Goal: Transaction & Acquisition: Purchase product/service

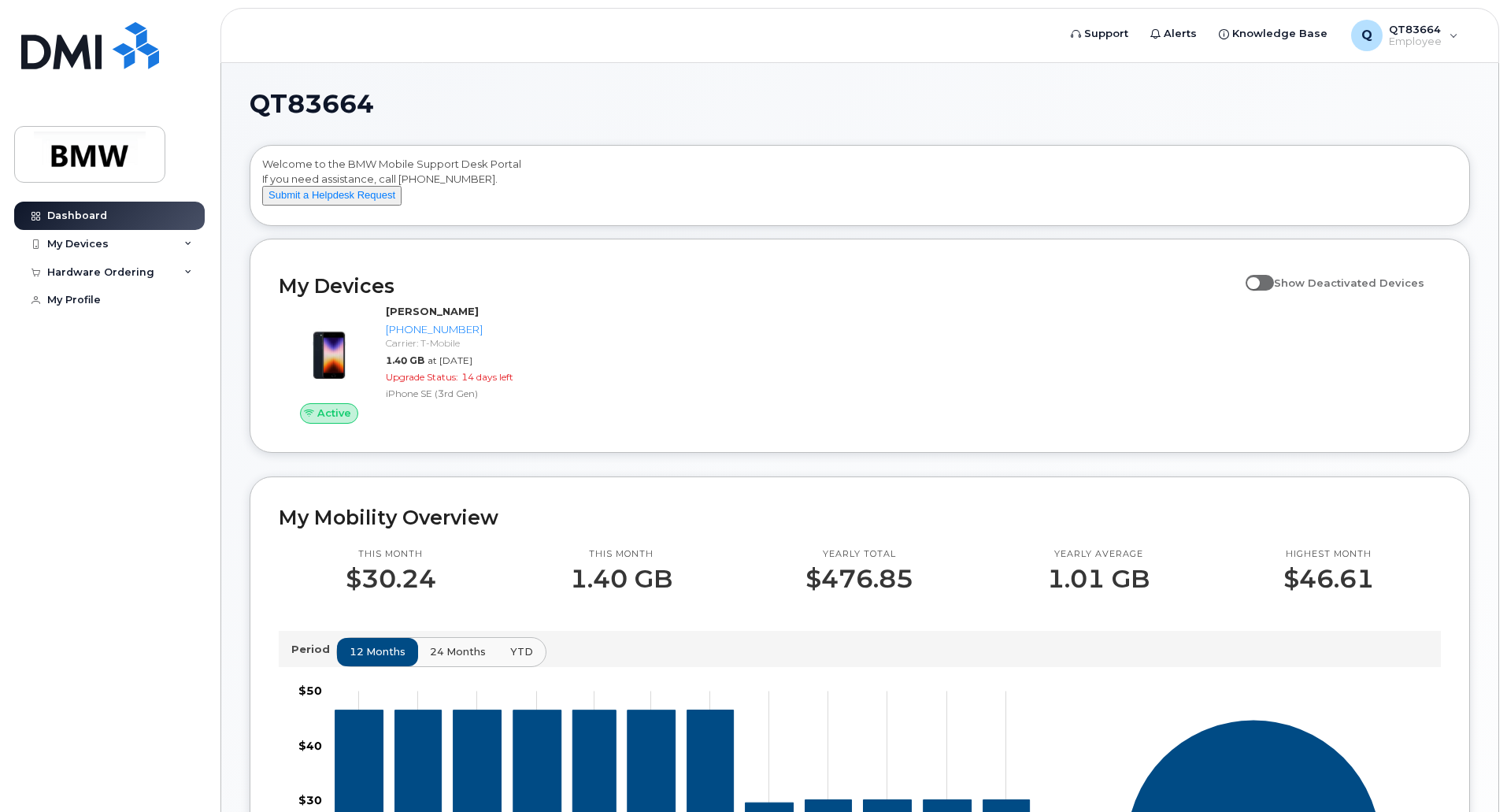
click at [138, 423] on div "Dashboard My Devices Add Device 551-209-7918 (Saif Ali) Hardware Ordering My Or…" at bounding box center [112, 495] width 195 height 587
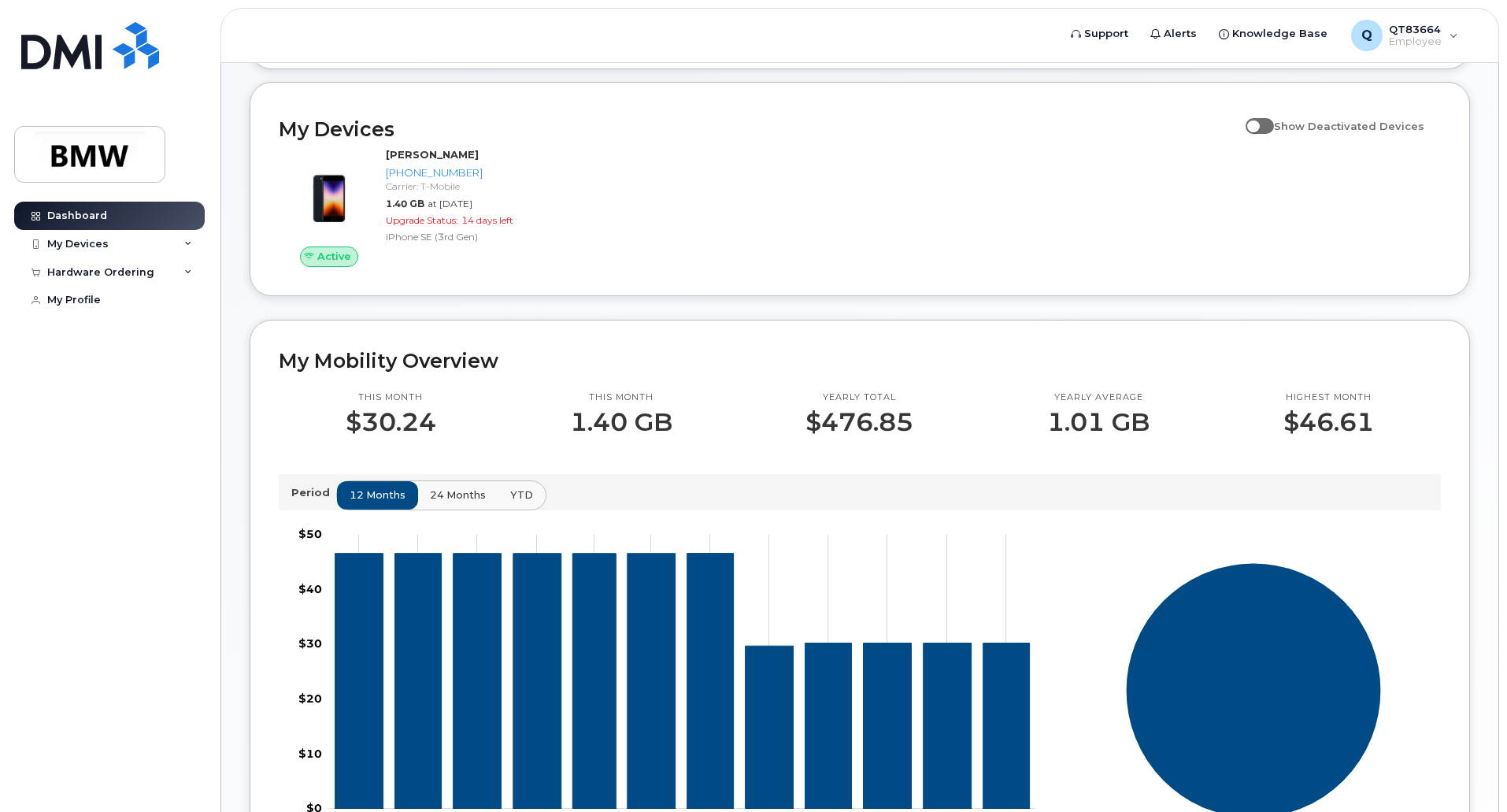
scroll to position [157, 0]
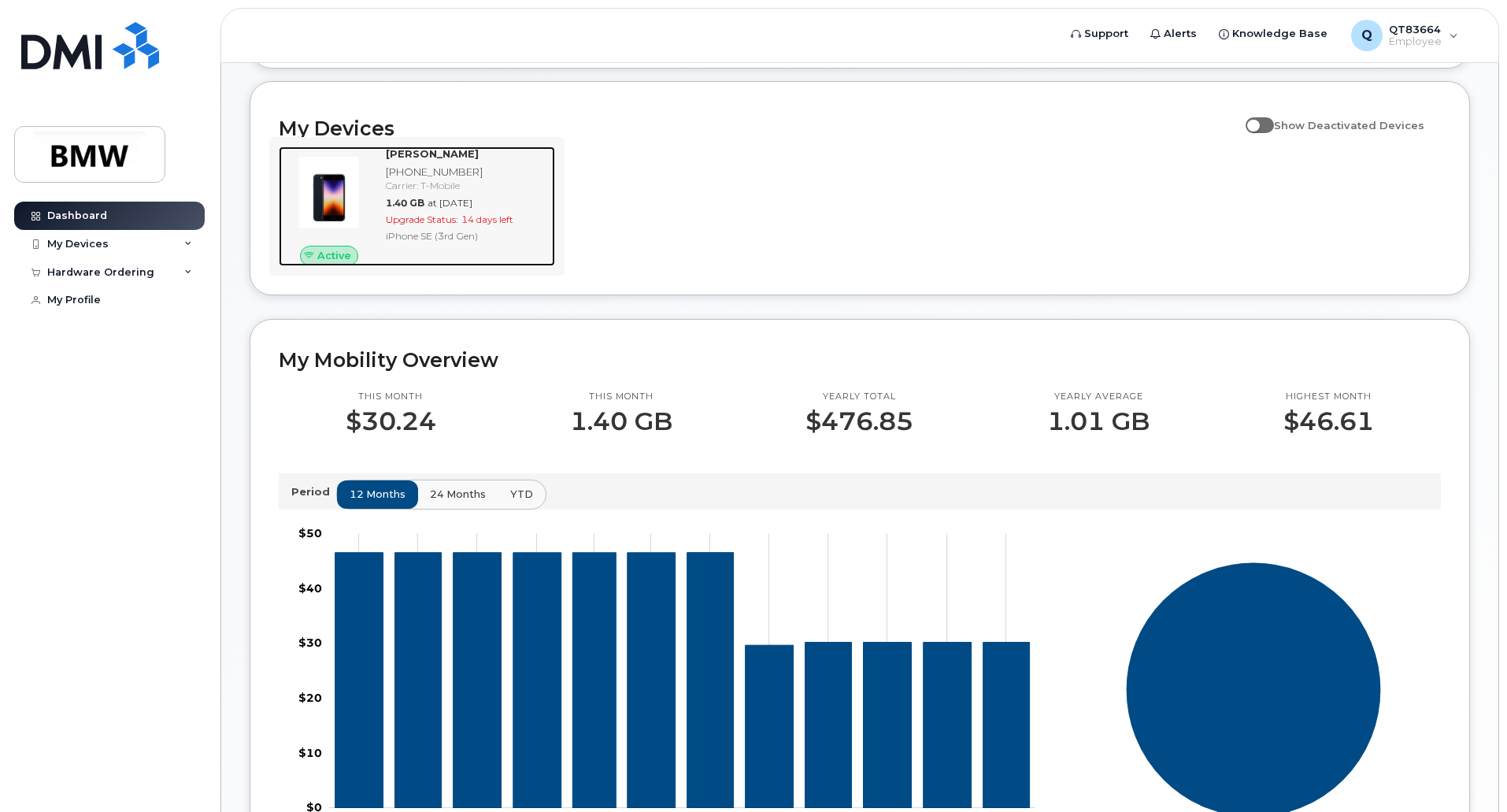
click at [473, 241] on div "Saif Ali 551-209-7918 Carrier: T-Mobile 1.40 GB at Sep 01, 2025 Upgrade Status:…" at bounding box center [467, 206] width 176 height 120
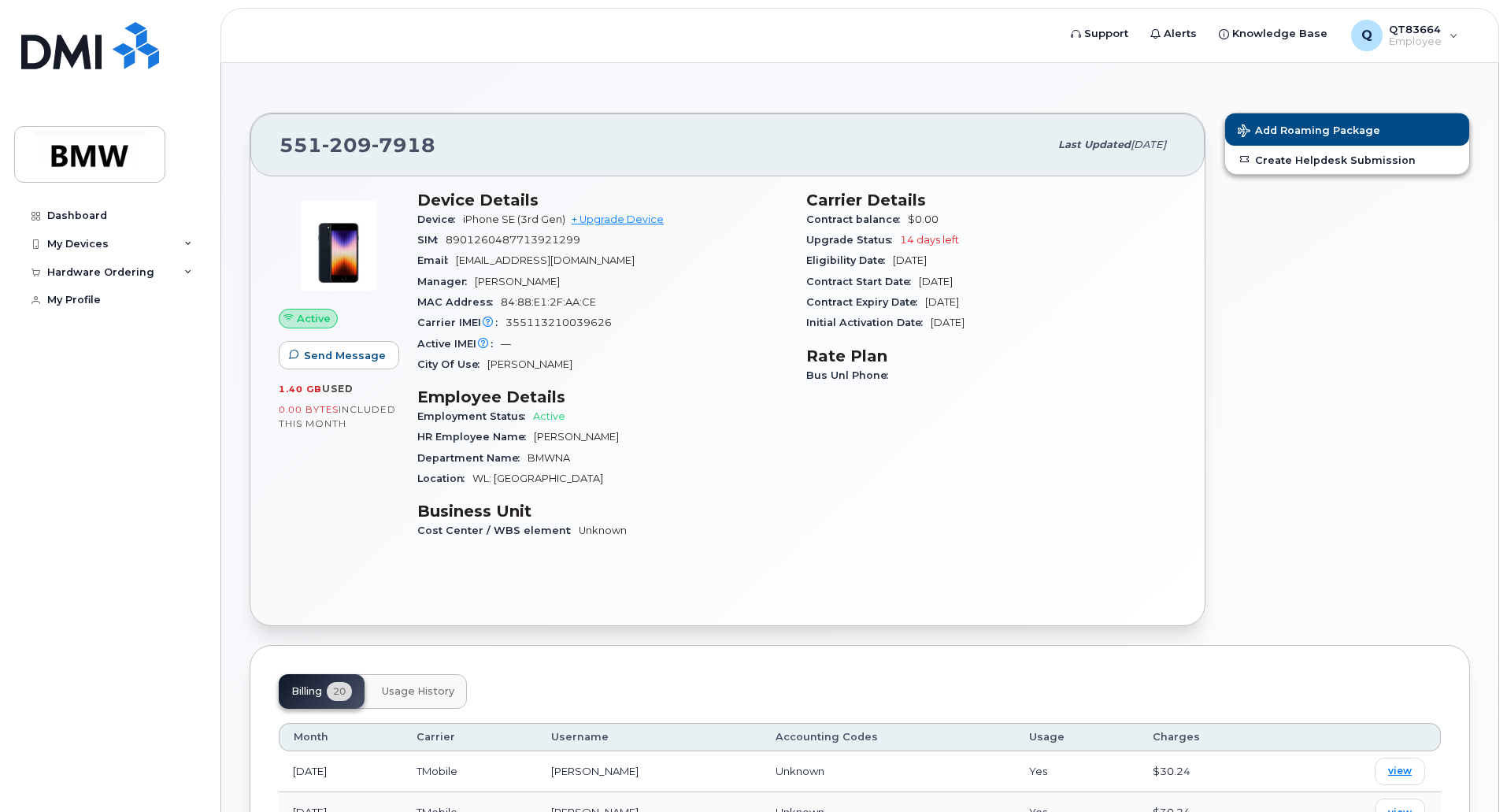
scroll to position [79, 0]
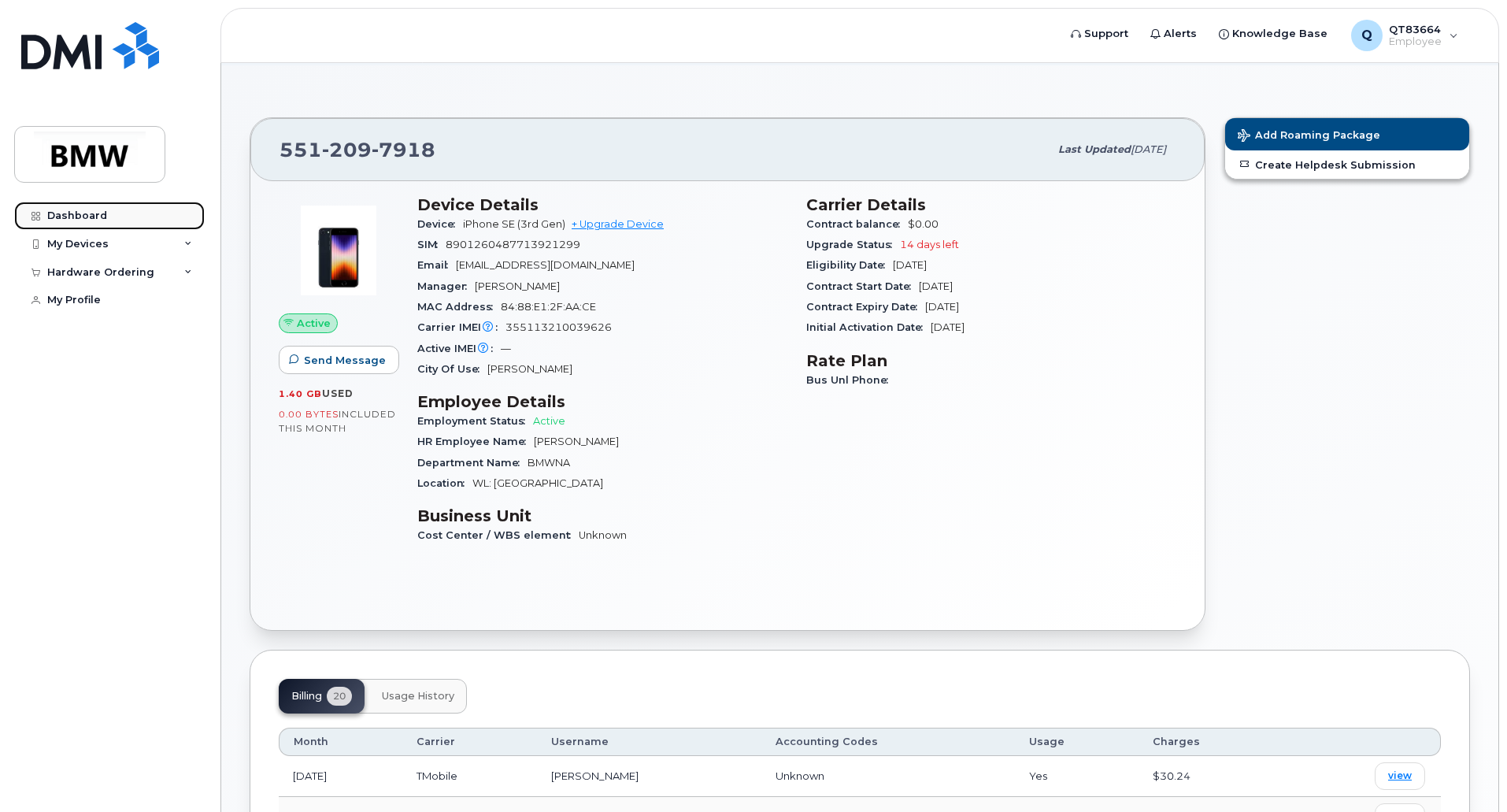
click at [96, 222] on div "Dashboard" at bounding box center [77, 216] width 60 height 13
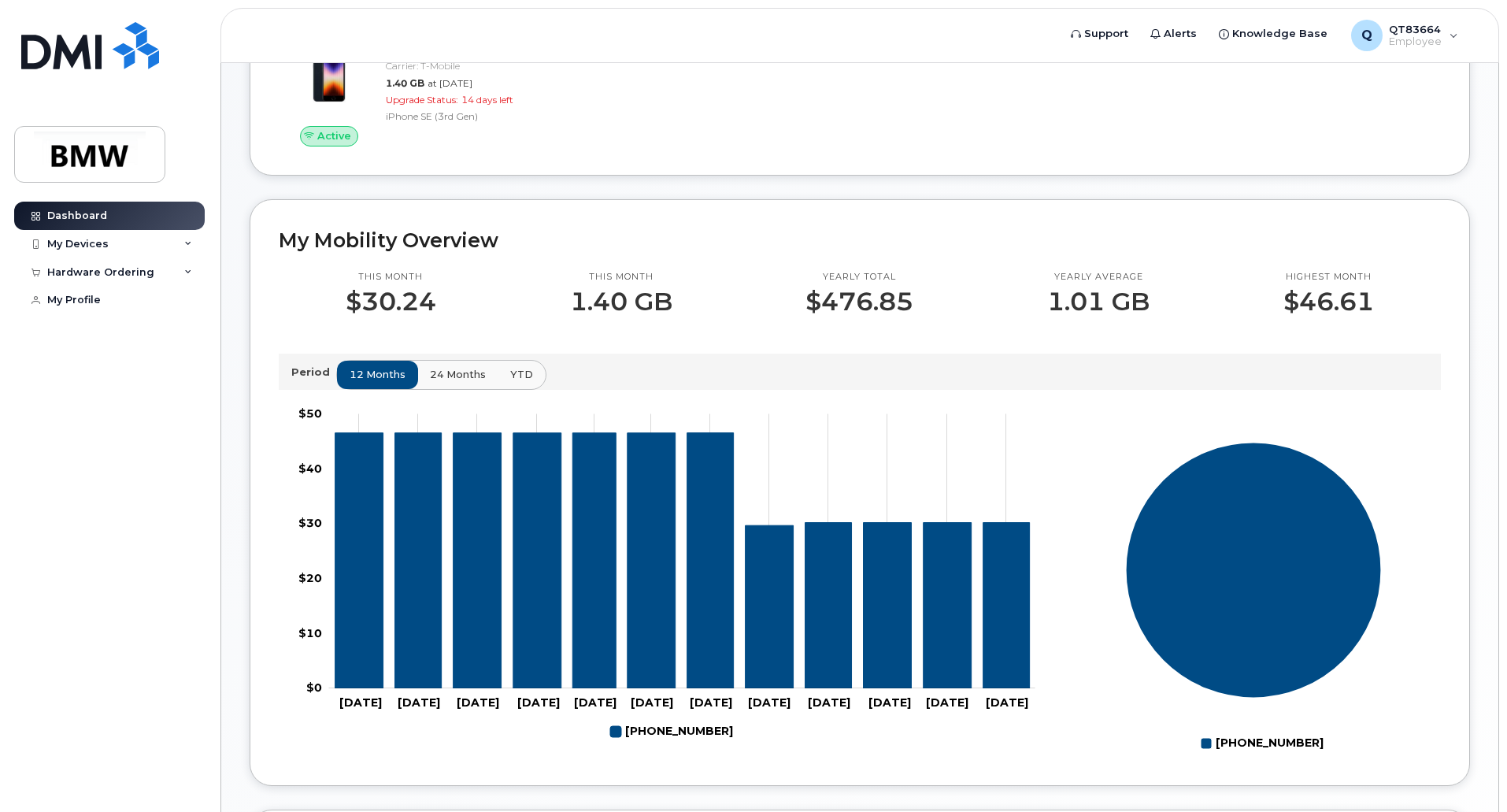
scroll to position [394, 0]
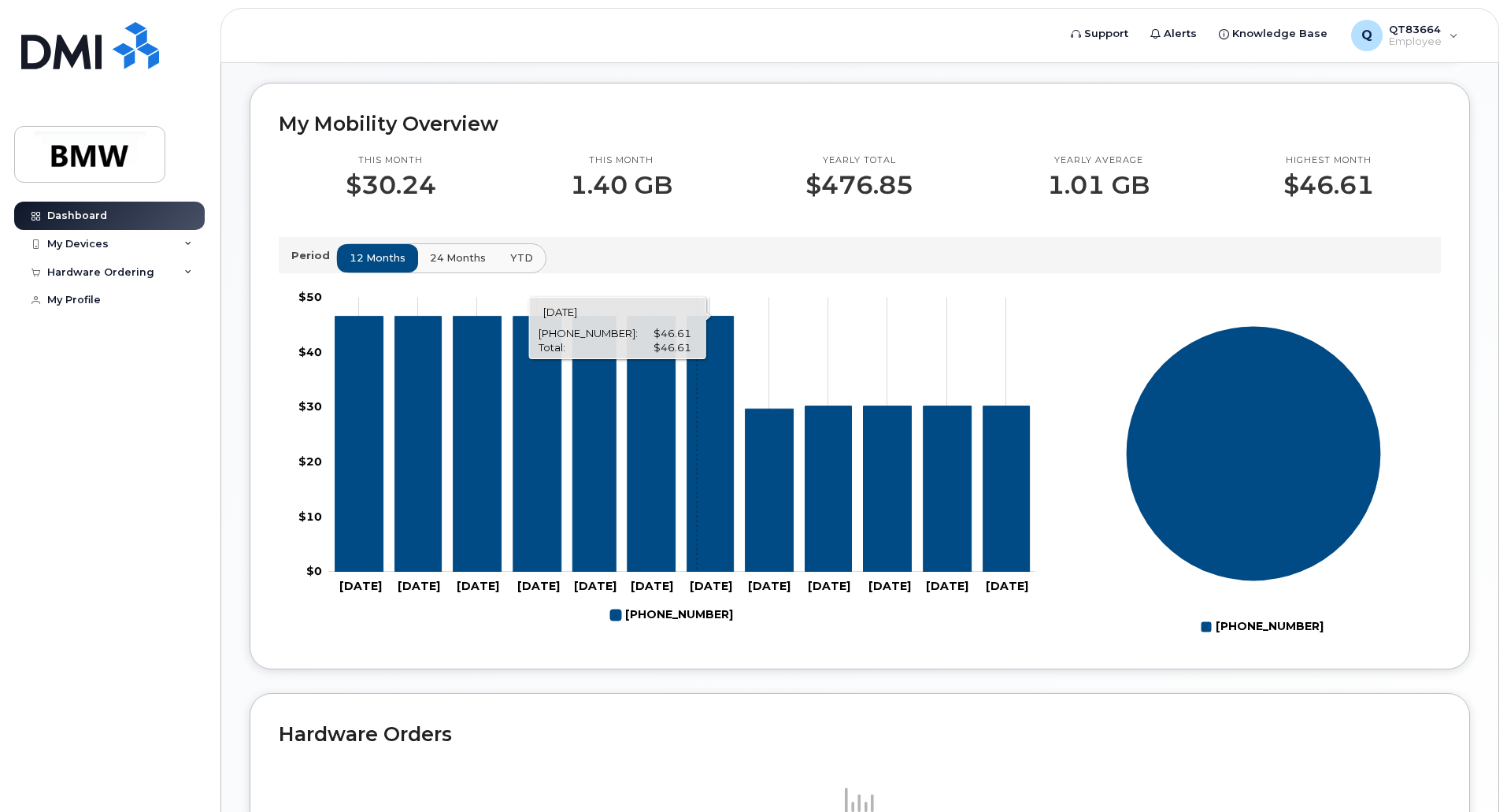
click at [697, 502] on icon "551-209-7918" at bounding box center [711, 444] width 46 height 255
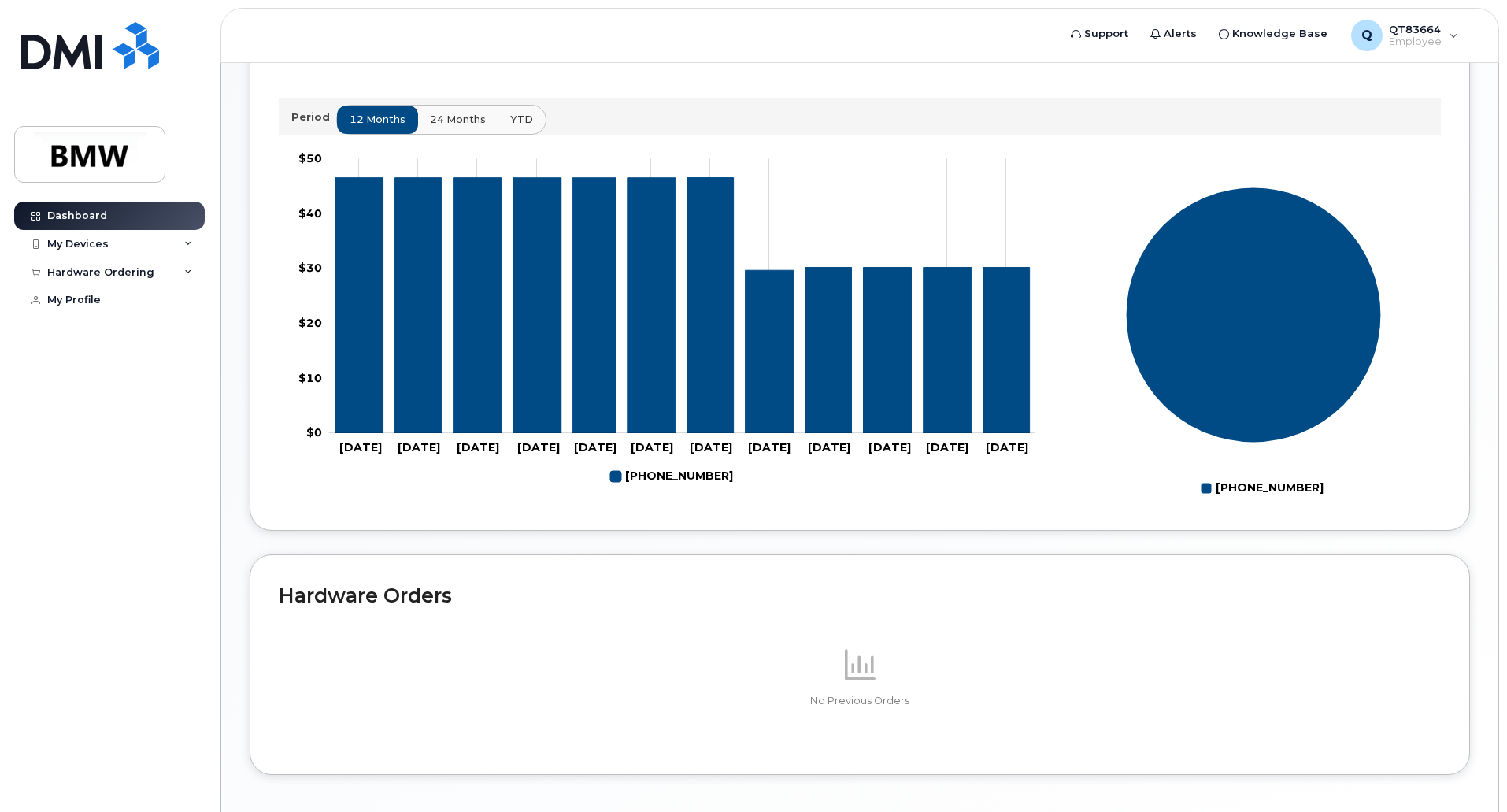
scroll to position [612, 0]
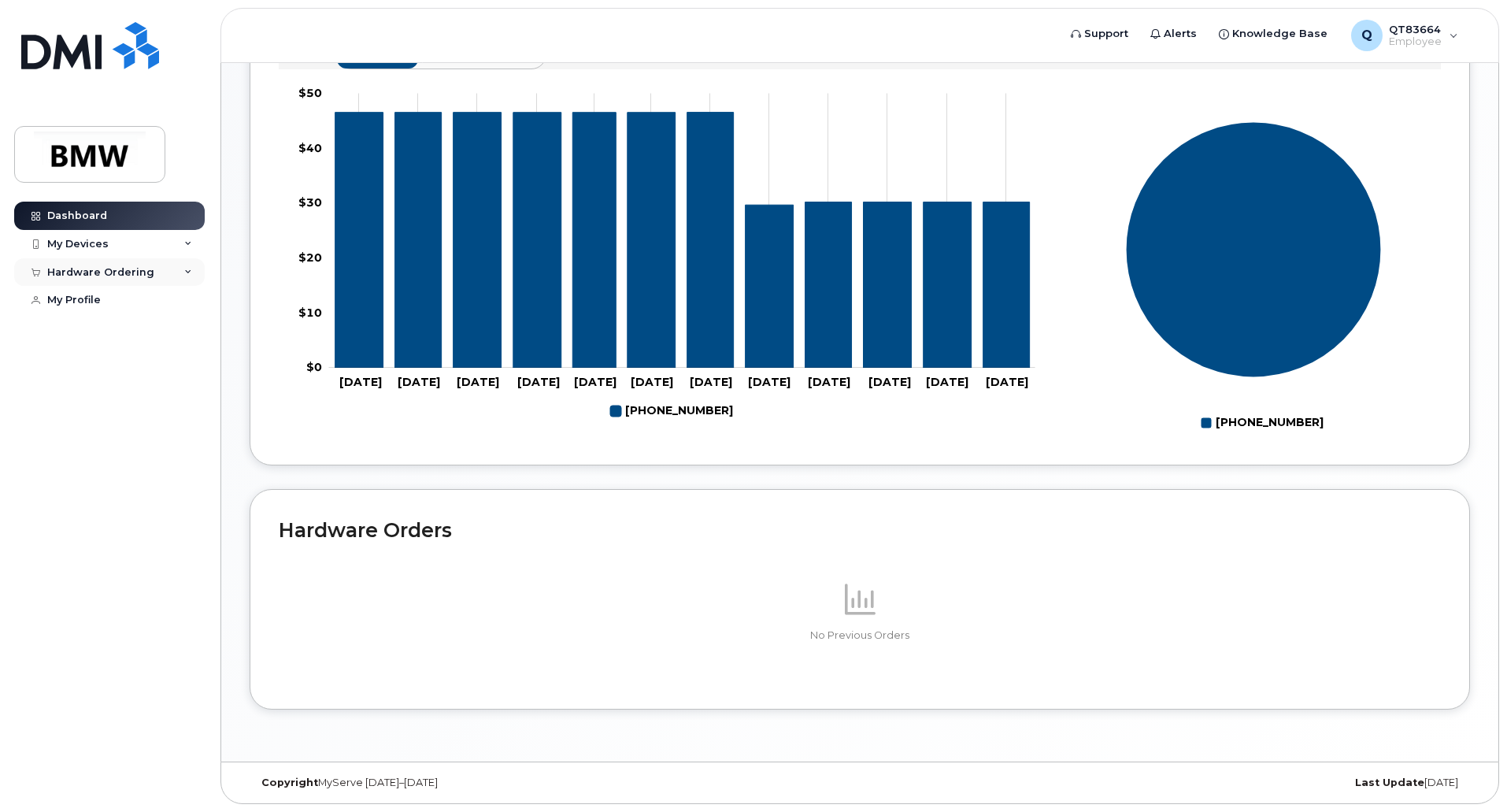
click at [112, 276] on div "Hardware Ordering" at bounding box center [101, 272] width 107 height 13
click at [93, 332] on div "New Order" at bounding box center [84, 331] width 60 height 14
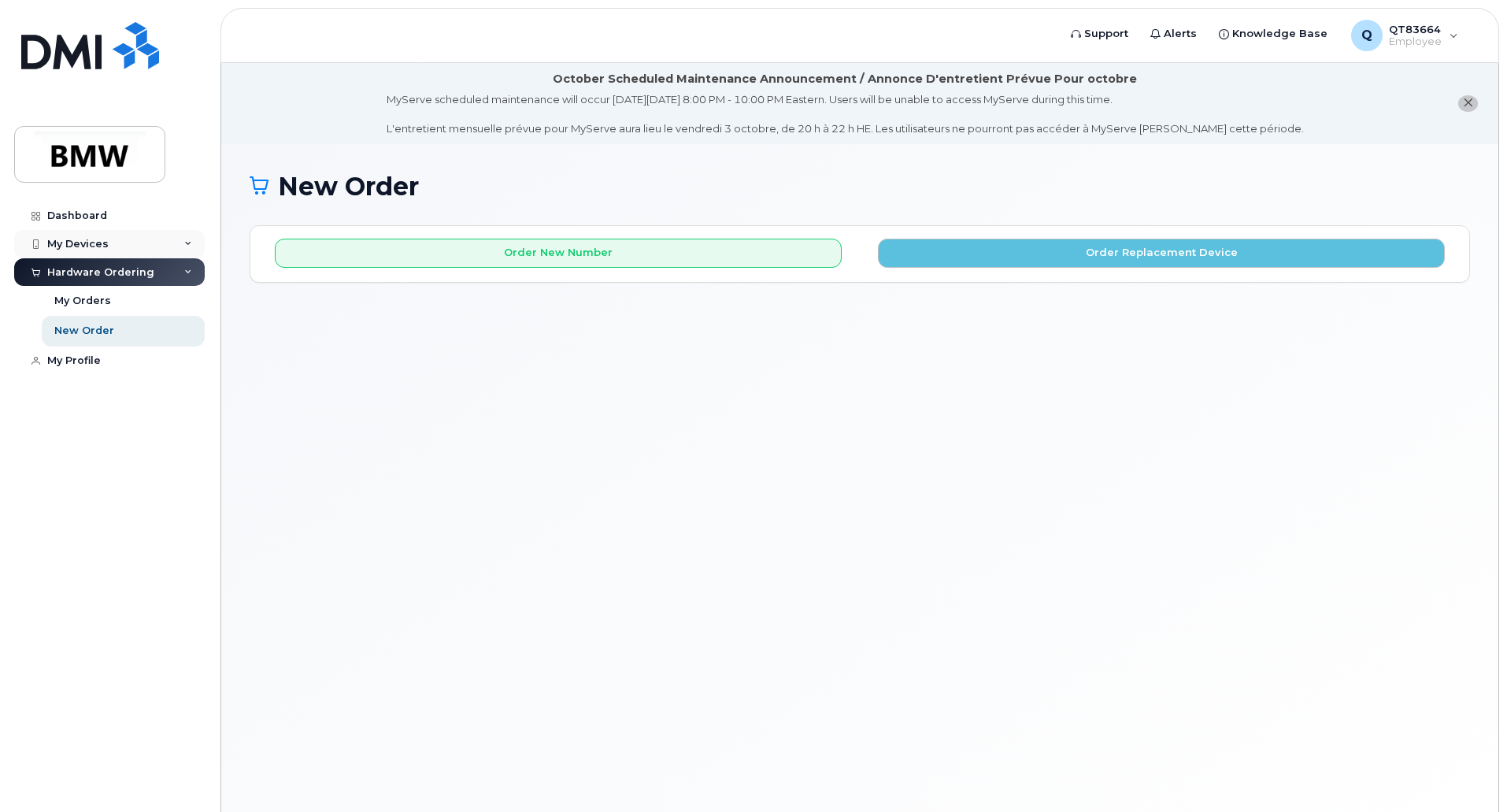
click at [185, 249] on div "My Devices" at bounding box center [109, 244] width 190 height 29
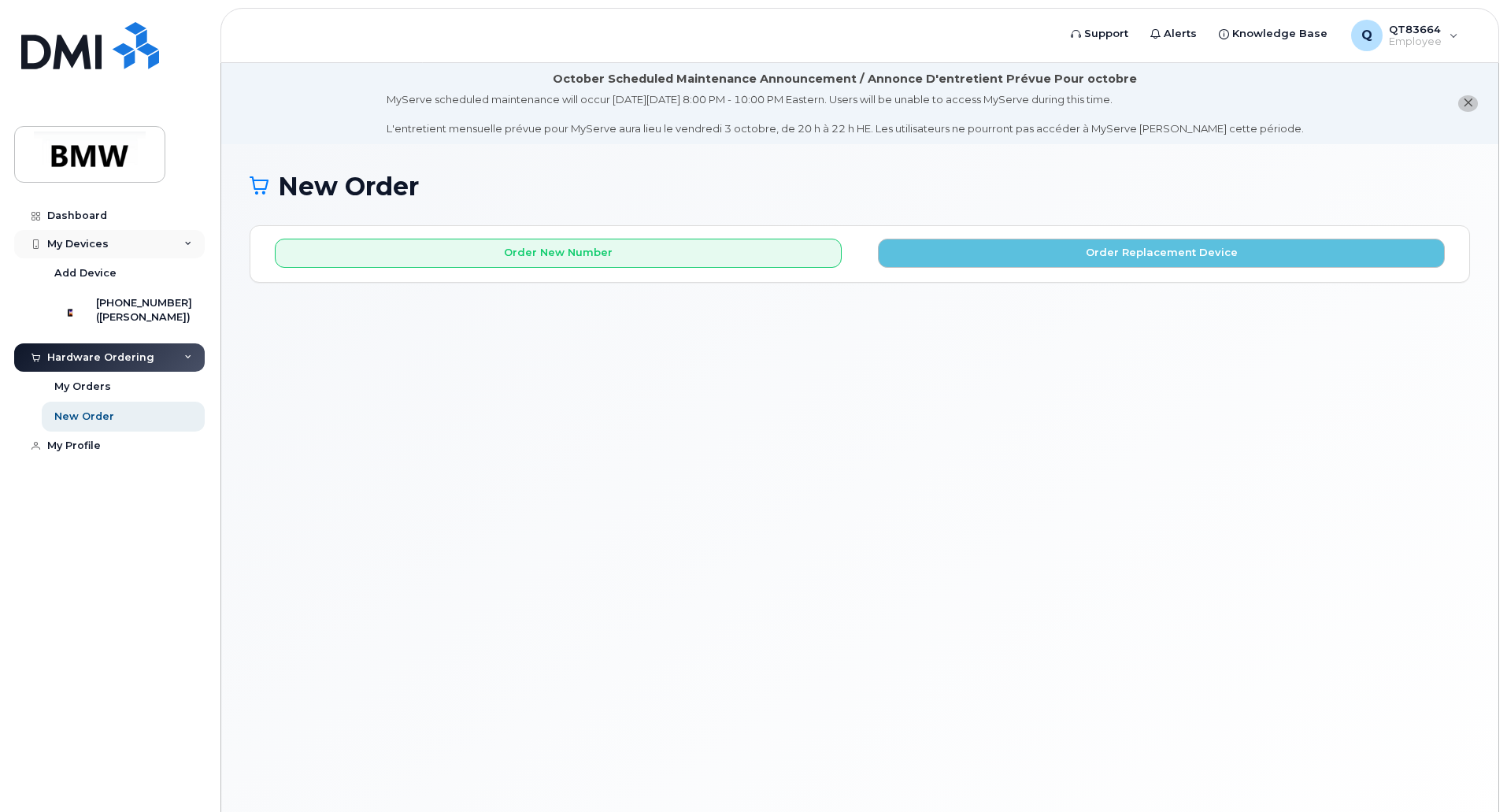
click at [185, 249] on div "My Devices" at bounding box center [109, 244] width 190 height 29
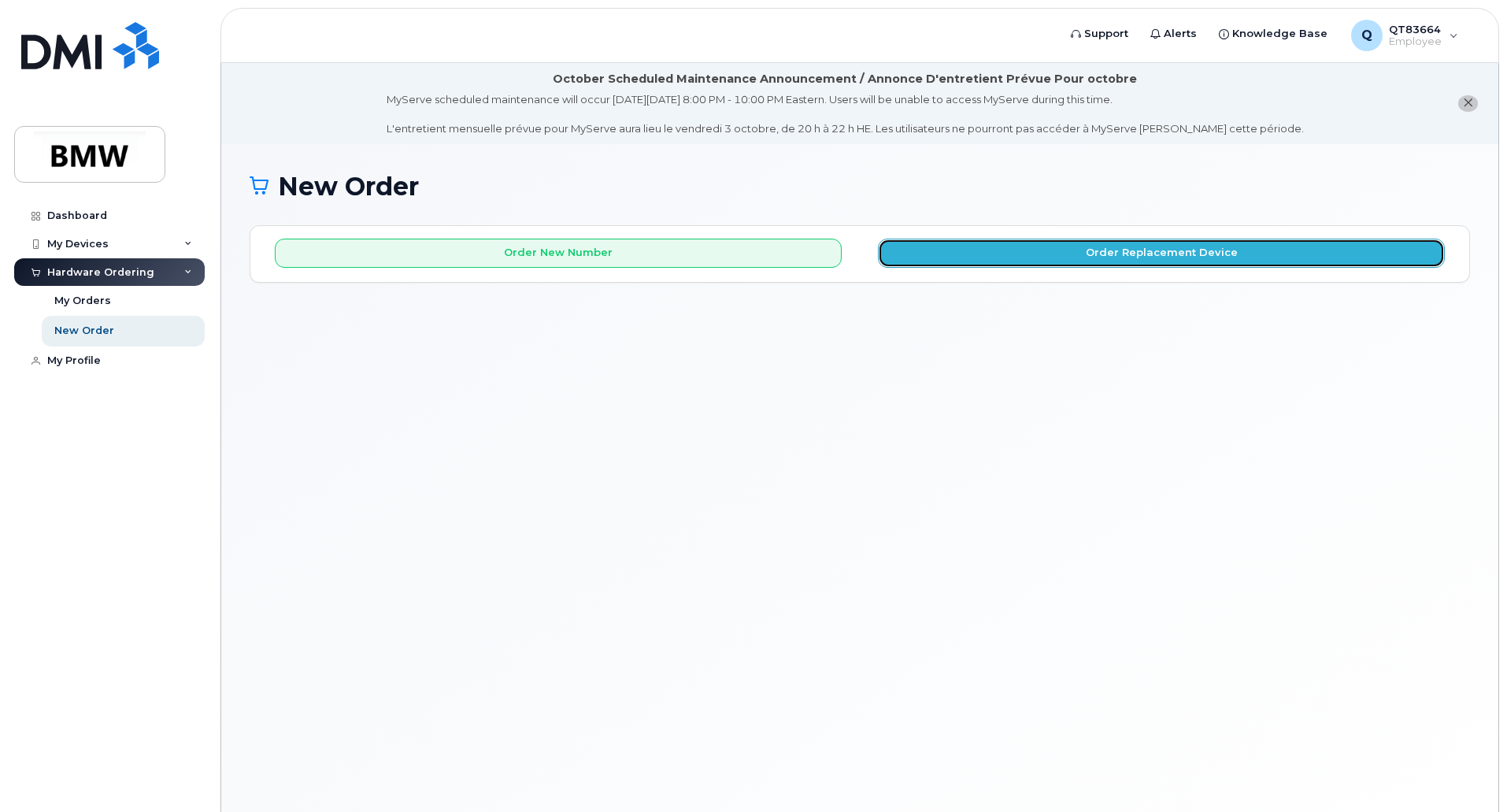
click at [994, 258] on button "Order Replacement Device" at bounding box center [1161, 253] width 567 height 29
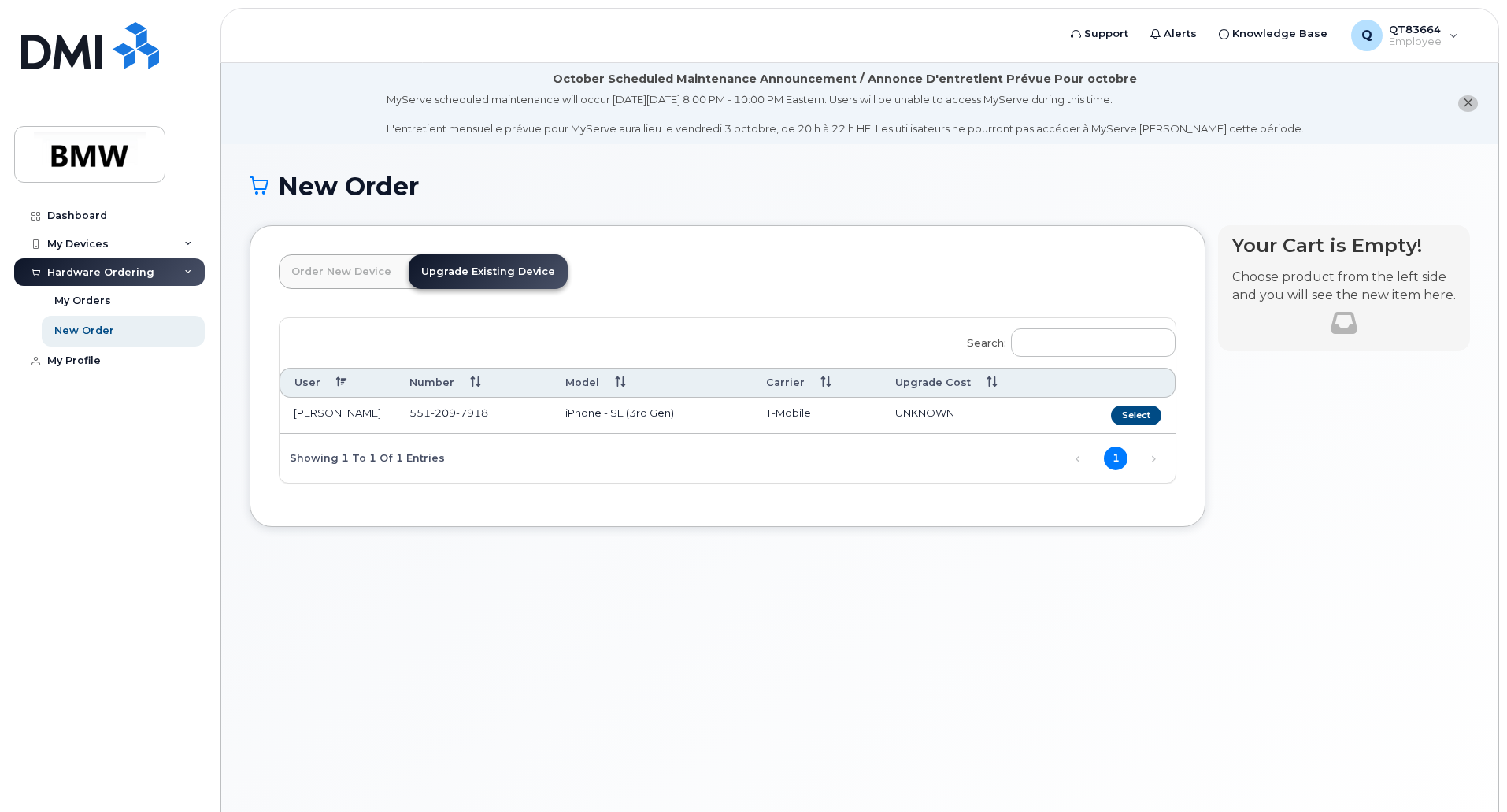
click at [343, 274] on link "Order New Device" at bounding box center [341, 272] width 125 height 35
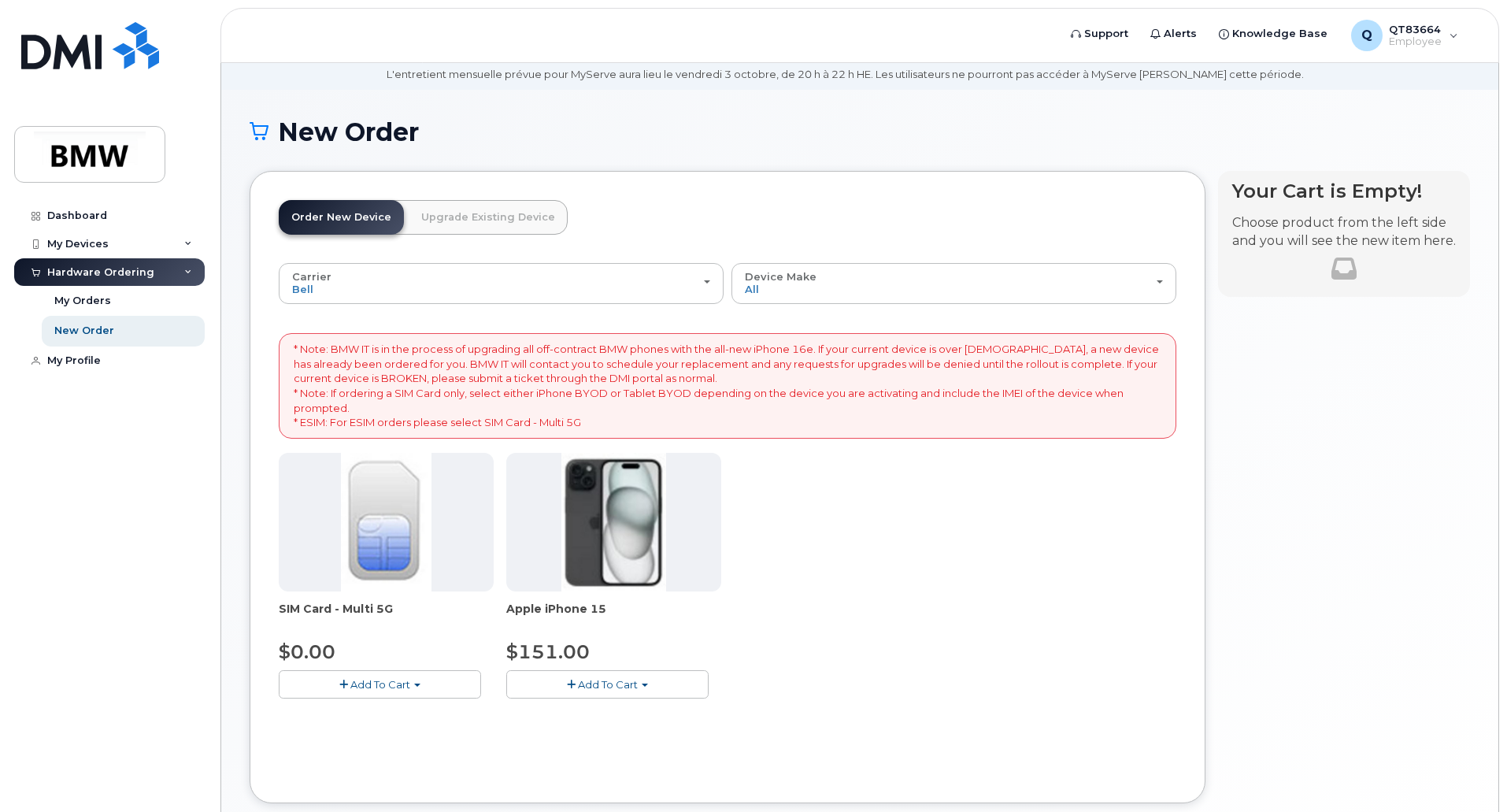
scroll to position [79, 0]
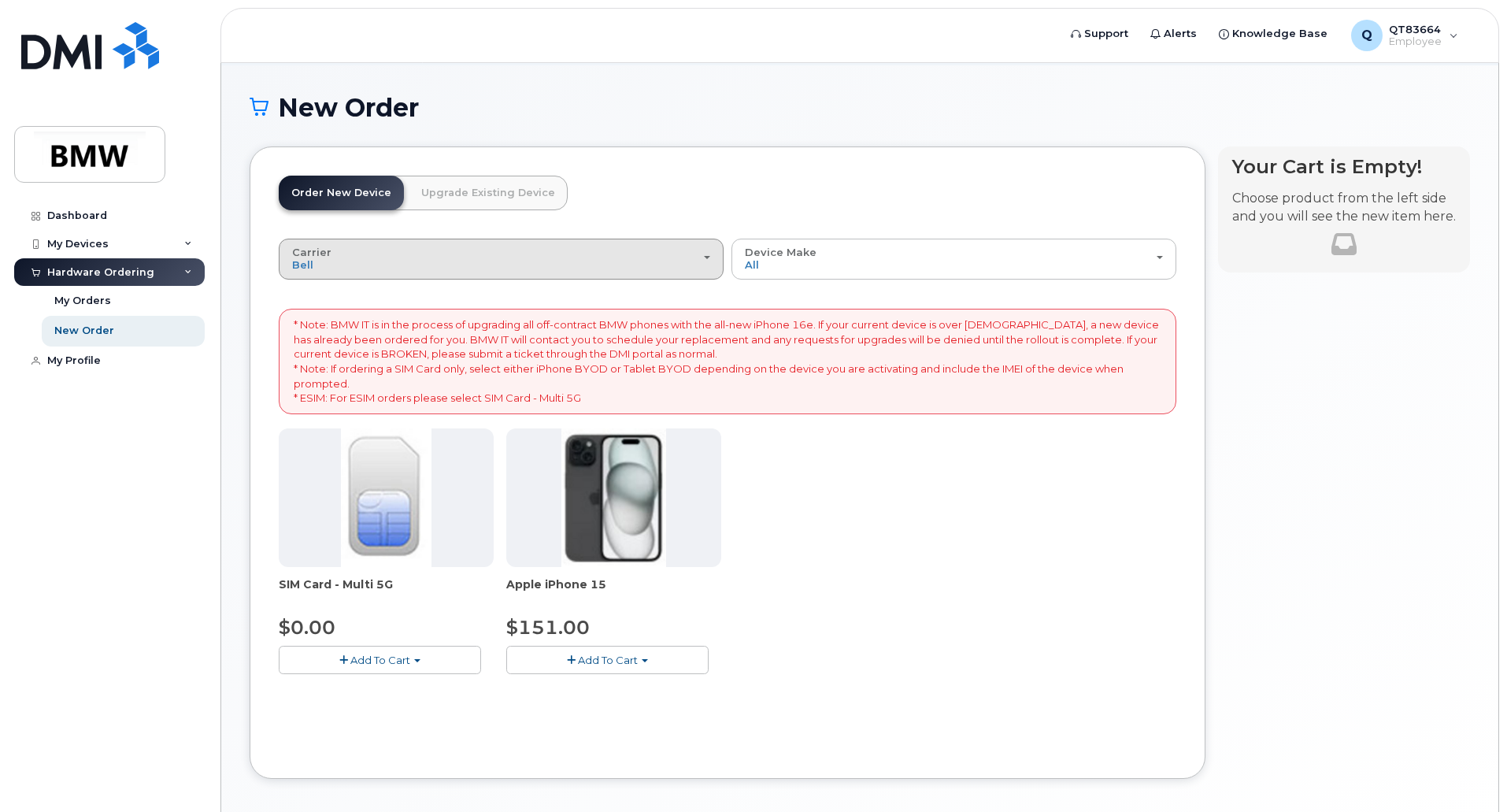
click at [702, 255] on div "Carrier Bell T-Mobile" at bounding box center [501, 258] width 418 height 24
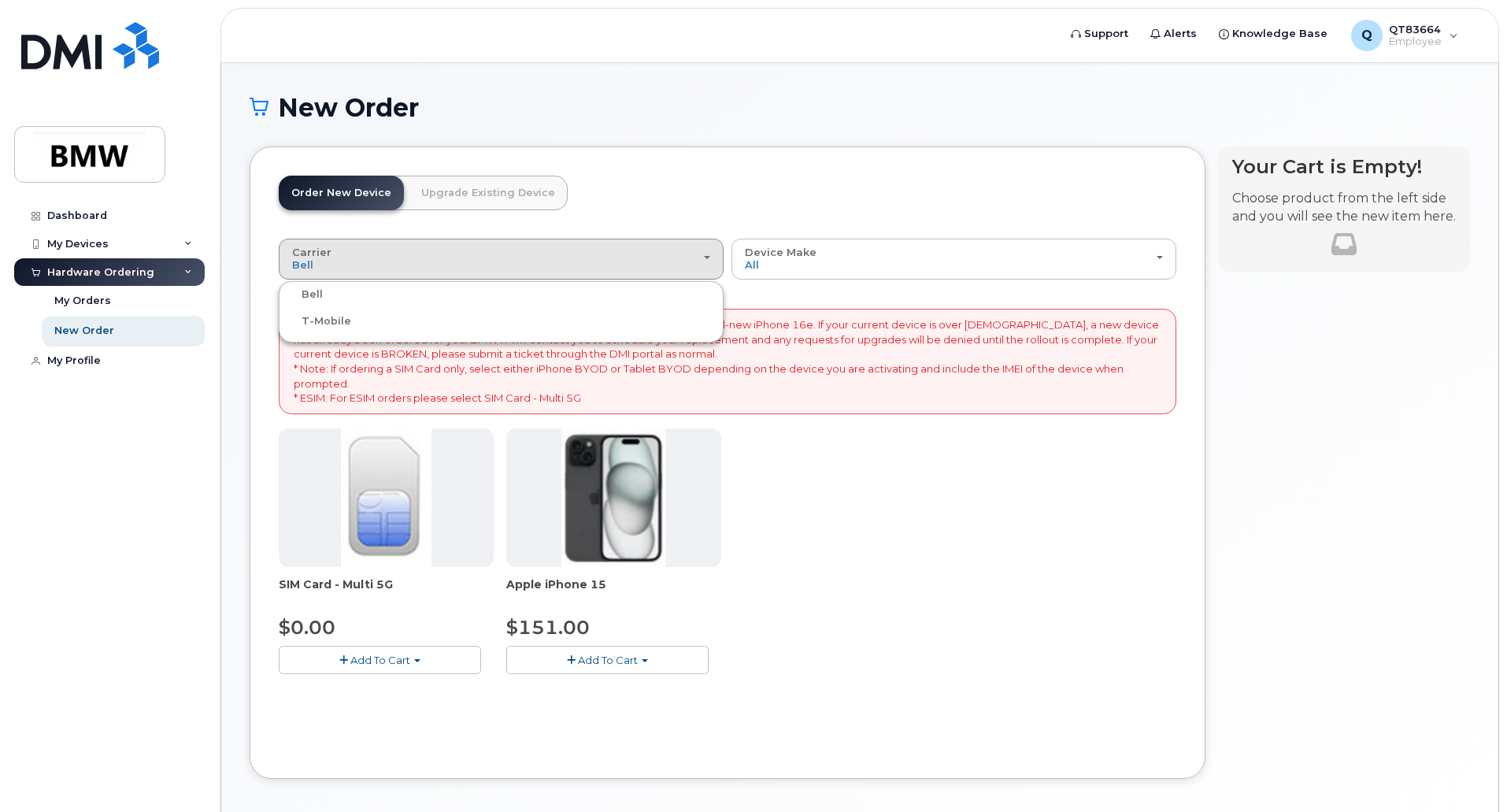
click at [316, 322] on label "T-Mobile" at bounding box center [316, 321] width 69 height 19
click at [0, 0] on input "T-Mobile" at bounding box center [0, 0] width 0 height 0
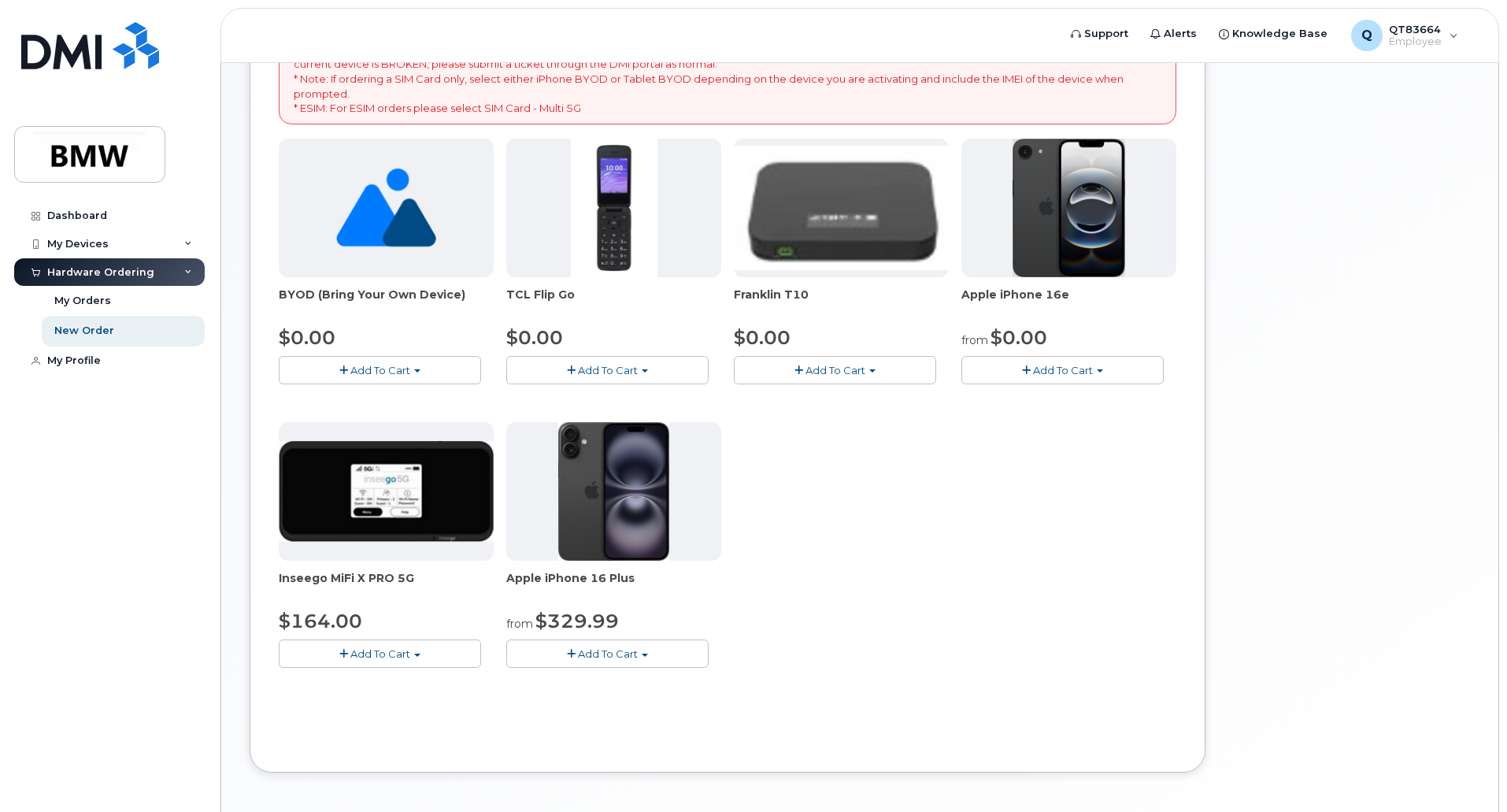
scroll to position [431, 0]
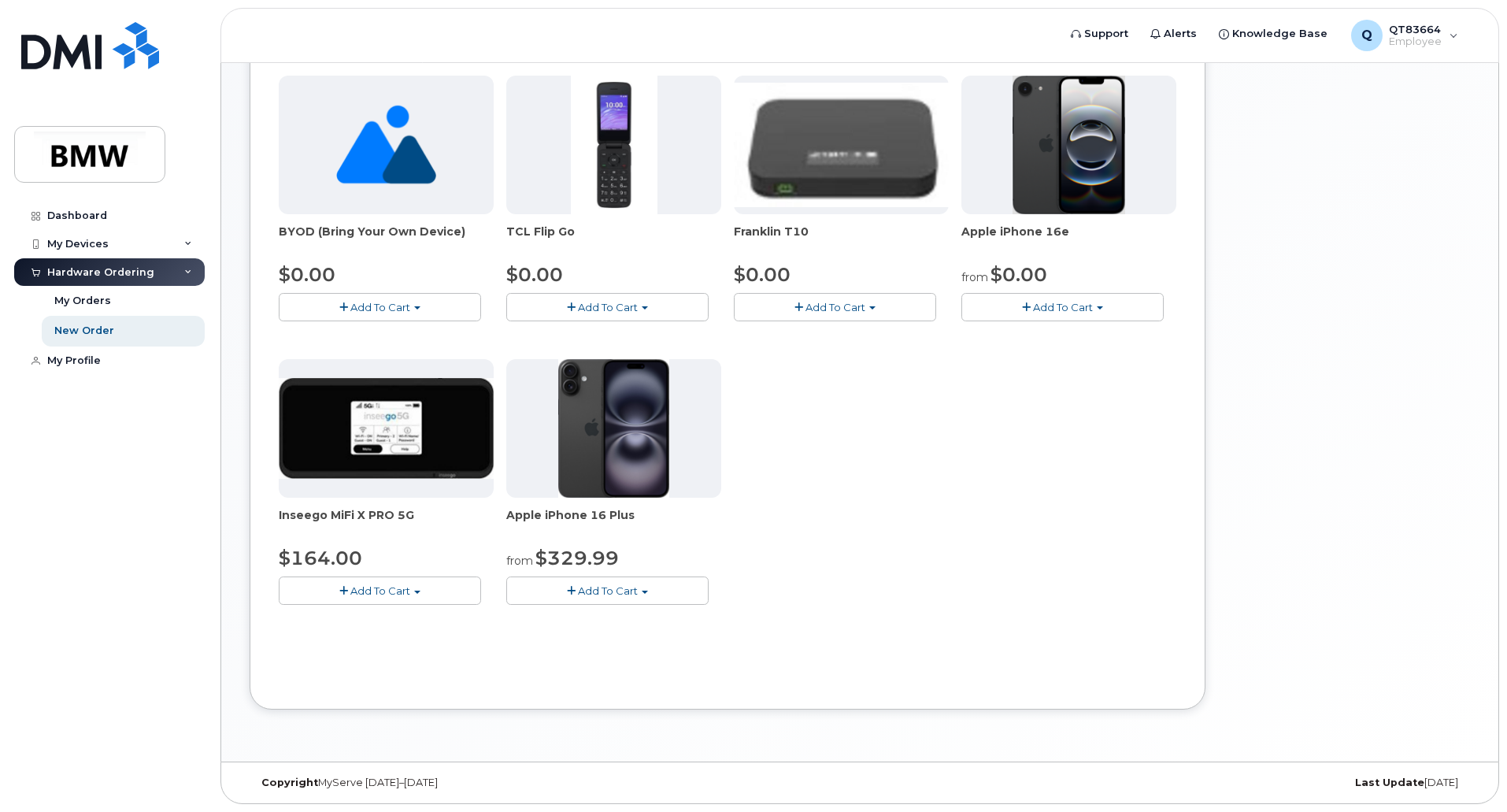
click at [650, 458] on img at bounding box center [614, 428] width 111 height 138
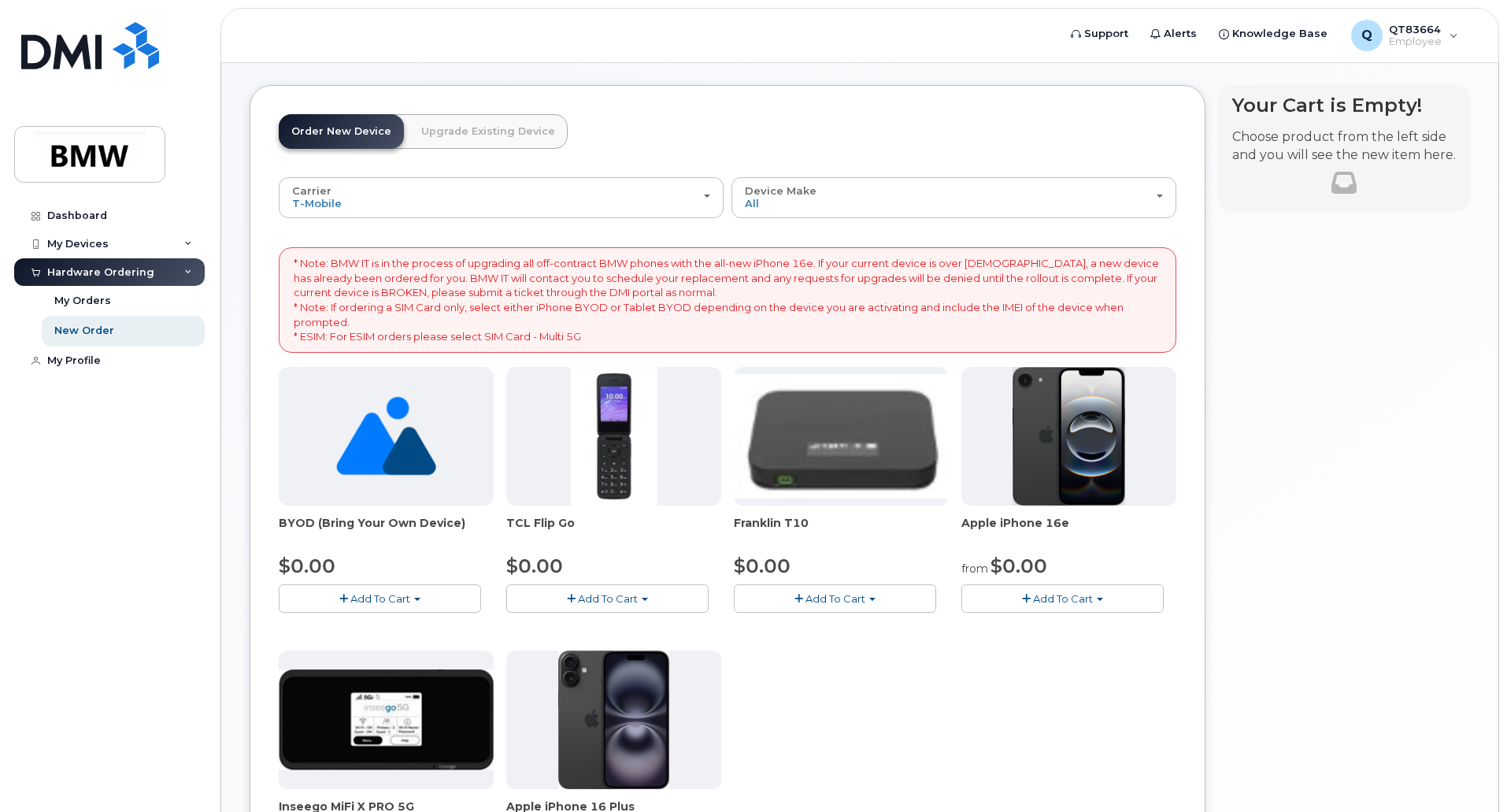
scroll to position [116, 0]
